Goal: Task Accomplishment & Management: Manage account settings

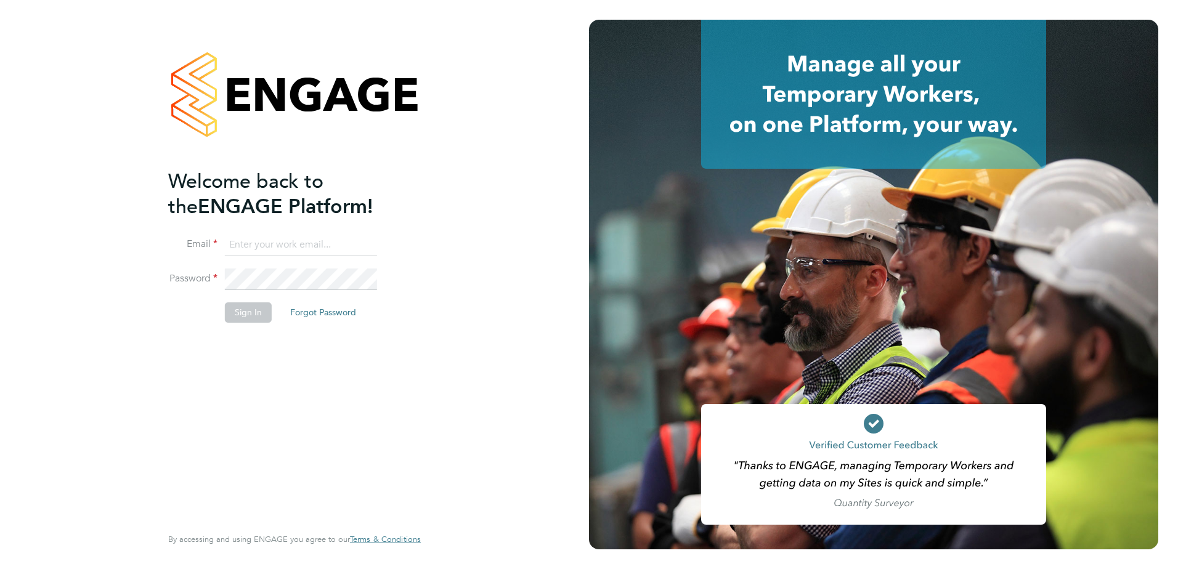
type input "joe.rolland@vistry.co.uk"
click at [257, 314] on button "Sign In" at bounding box center [248, 313] width 47 height 20
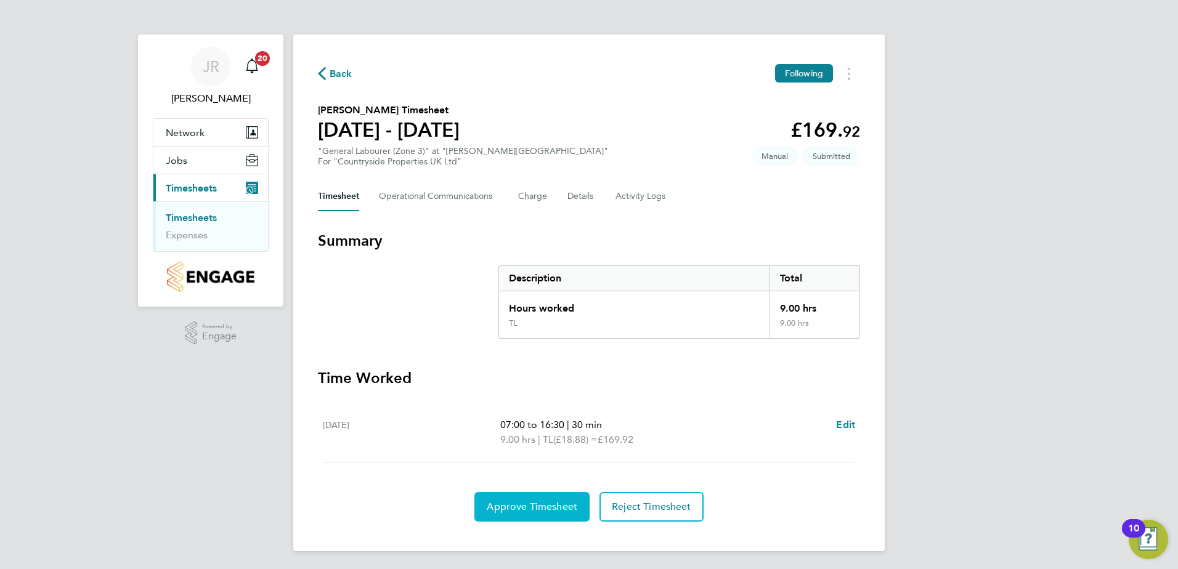
click at [524, 513] on span "Approve Timesheet" at bounding box center [532, 507] width 91 height 12
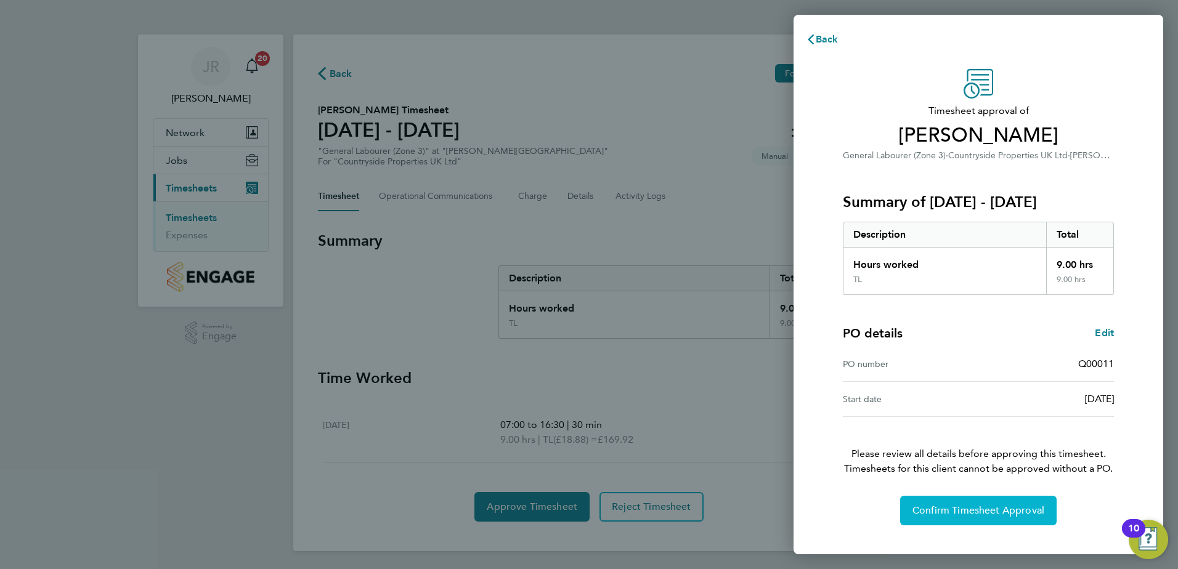
click at [985, 520] on button "Confirm Timesheet Approval" at bounding box center [978, 511] width 157 height 30
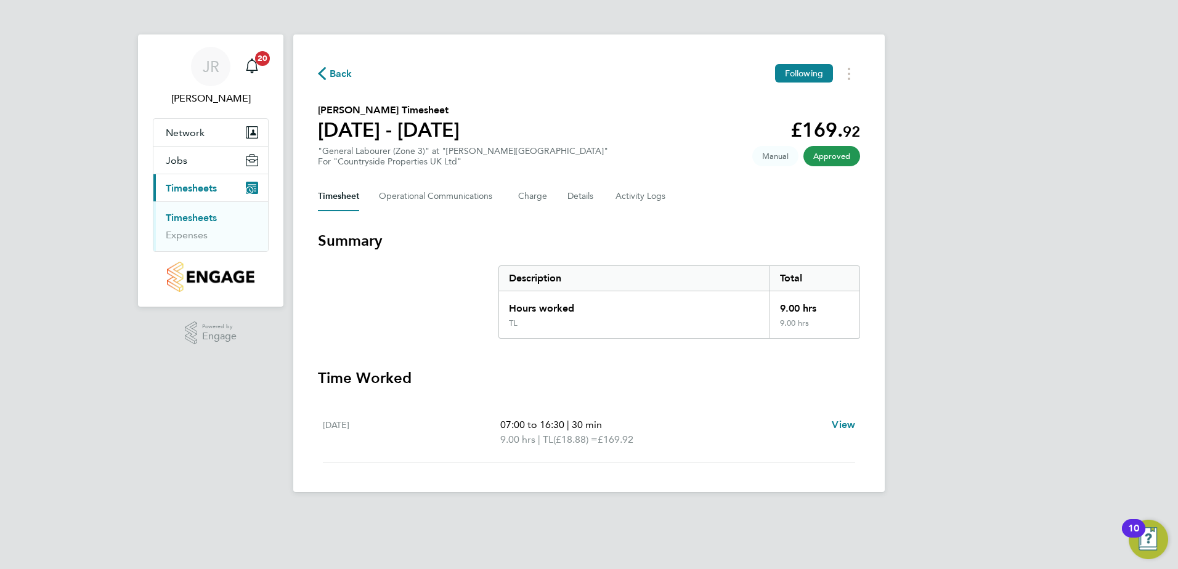
click at [202, 219] on link "Timesheets" at bounding box center [191, 218] width 51 height 12
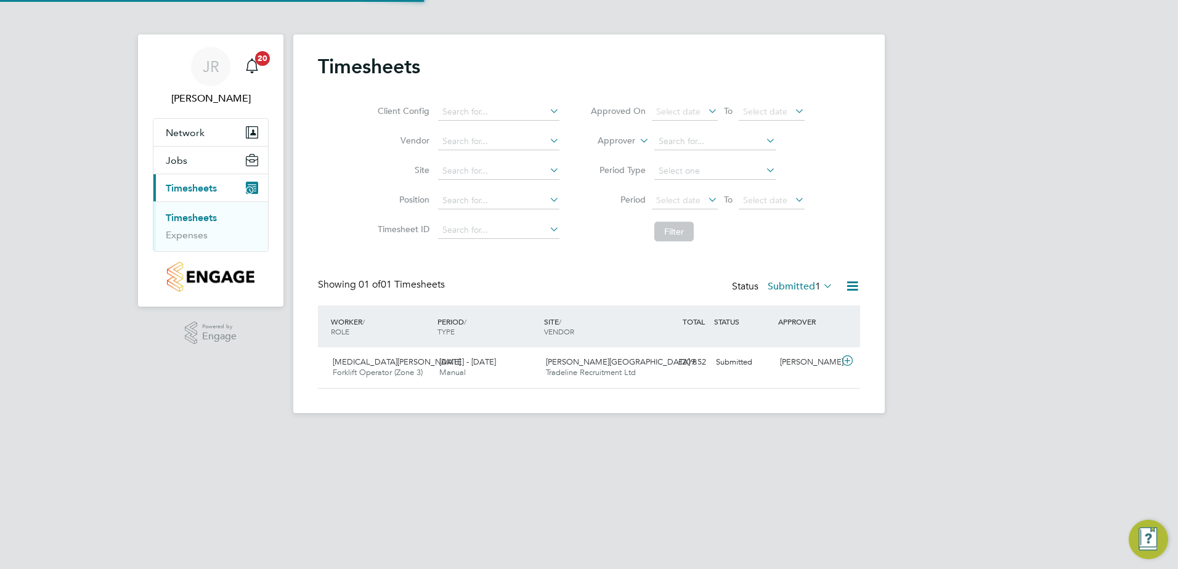
scroll to position [31, 107]
click at [851, 358] on icon at bounding box center [847, 361] width 15 height 10
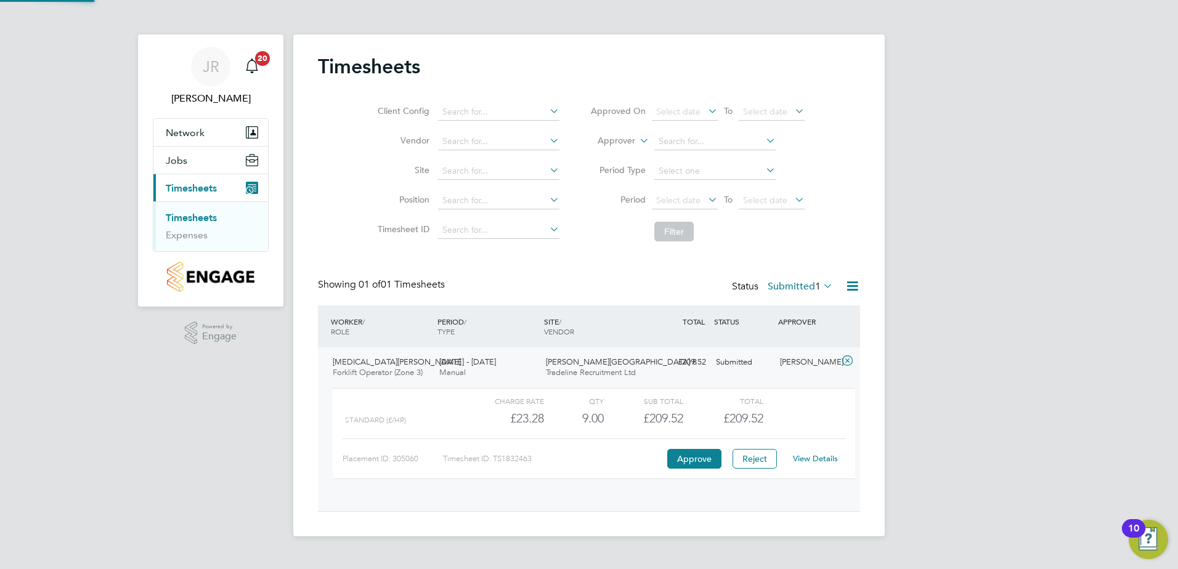
scroll to position [21, 120]
click at [688, 455] on button "Approve" at bounding box center [694, 459] width 54 height 20
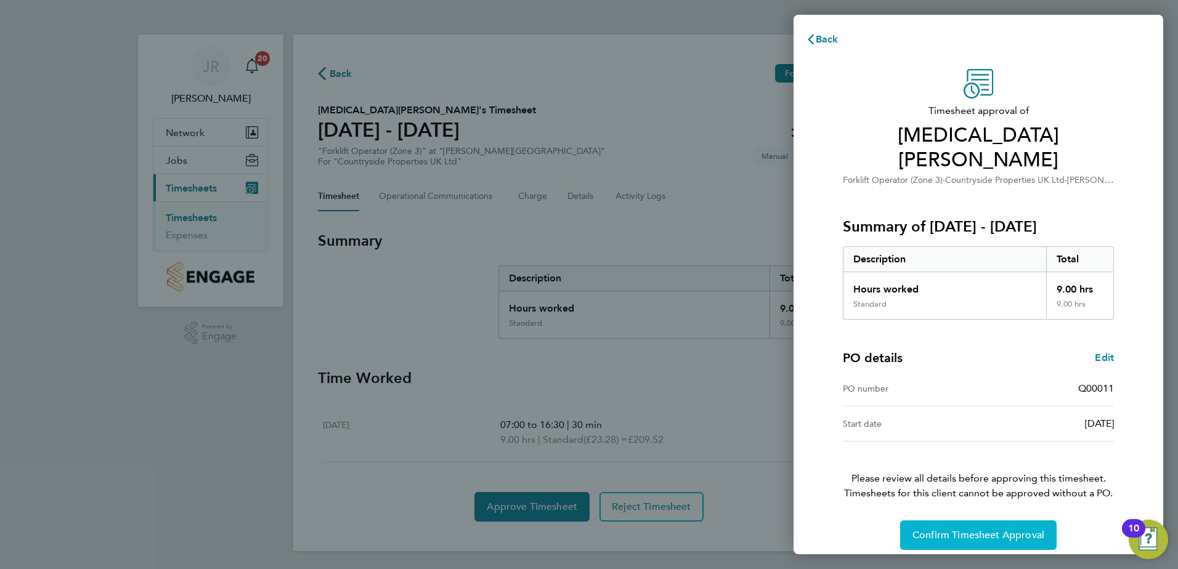
click at [987, 529] on span "Confirm Timesheet Approval" at bounding box center [979, 535] width 132 height 12
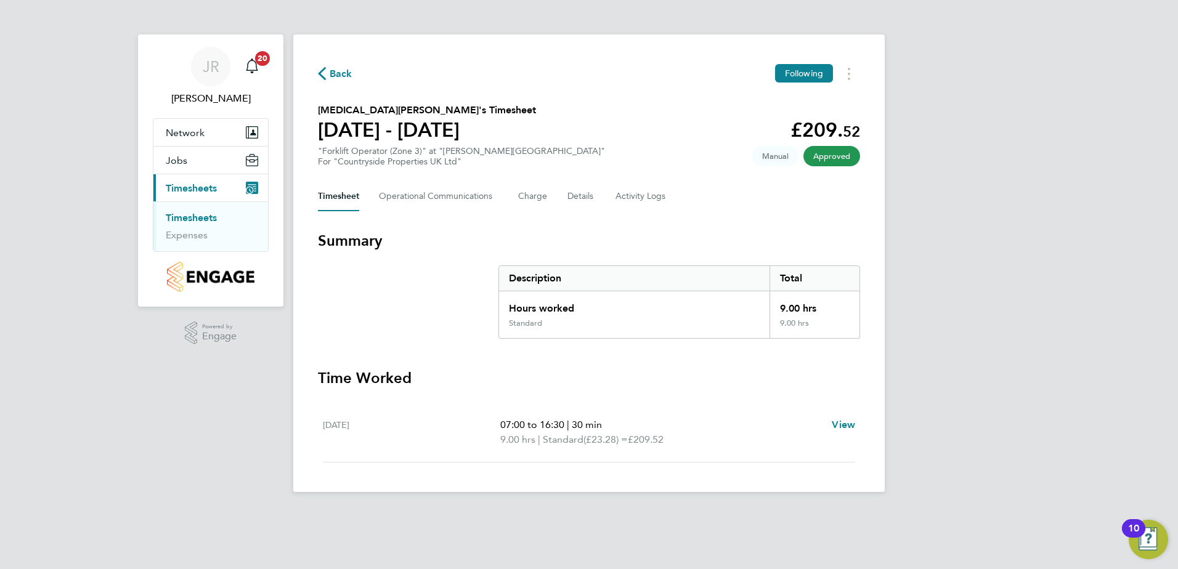
click at [203, 217] on link "Timesheets" at bounding box center [191, 218] width 51 height 12
